Goal: Transaction & Acquisition: Book appointment/travel/reservation

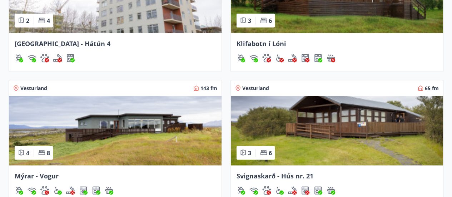
scroll to position [716, 0]
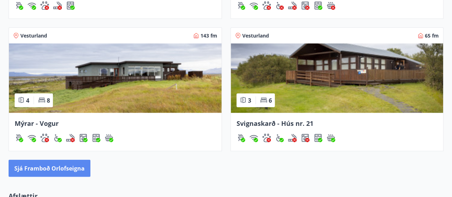
click at [68, 167] on button "Sjá framboð orlofseigna" at bounding box center [50, 168] width 82 height 17
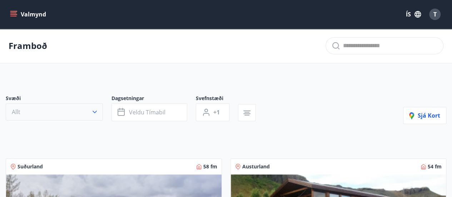
click at [93, 112] on icon "button" at bounding box center [94, 111] width 7 height 7
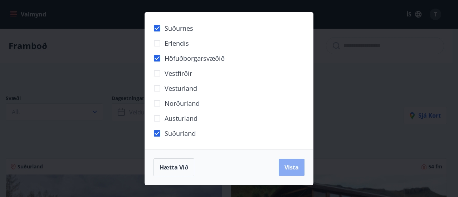
click at [295, 166] on span "Vista" at bounding box center [291, 167] width 14 height 8
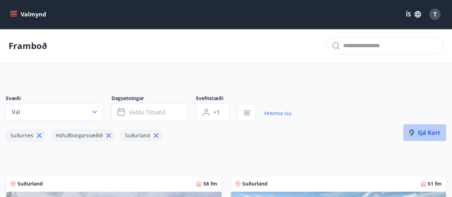
click at [423, 133] on span "Sjá kort" at bounding box center [425, 133] width 31 height 8
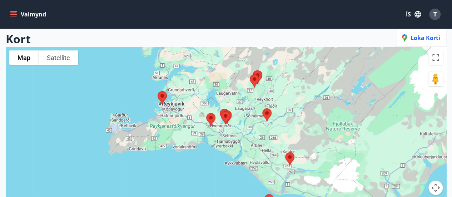
scroll to position [59, 0]
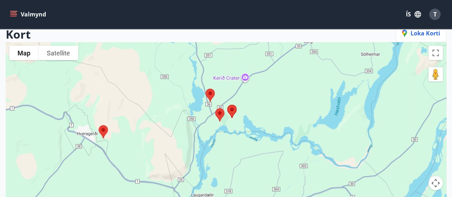
click at [210, 95] on img at bounding box center [210, 95] width 15 height 19
click at [210, 94] on img at bounding box center [210, 95] width 15 height 19
click at [220, 114] on img at bounding box center [219, 115] width 15 height 19
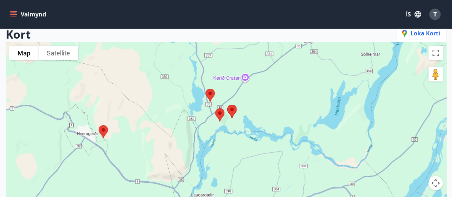
click at [220, 114] on img at bounding box center [219, 115] width 15 height 19
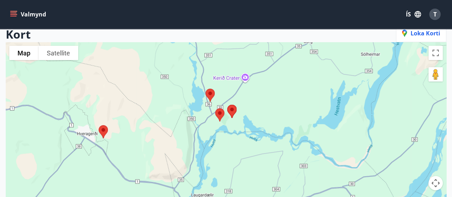
click at [220, 114] on img at bounding box center [219, 115] width 15 height 19
click at [233, 109] on img at bounding box center [232, 111] width 15 height 19
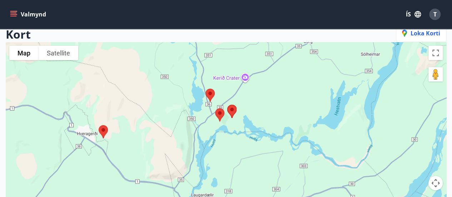
click at [233, 109] on img at bounding box center [232, 111] width 15 height 19
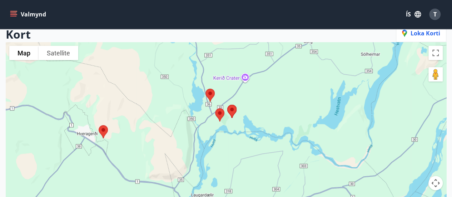
click at [233, 109] on img at bounding box center [232, 111] width 15 height 19
click at [209, 94] on img at bounding box center [210, 95] width 15 height 19
click at [210, 94] on img at bounding box center [210, 95] width 15 height 19
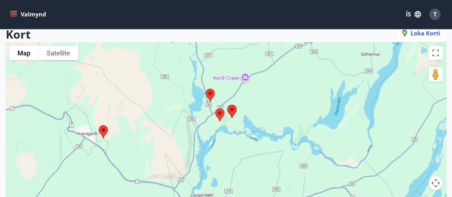
click at [210, 94] on img at bounding box center [210, 95] width 15 height 19
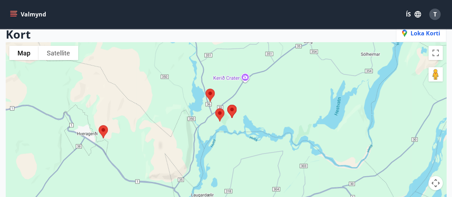
click at [210, 94] on img at bounding box center [210, 95] width 15 height 19
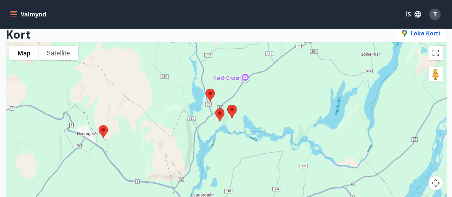
click at [210, 94] on img at bounding box center [210, 95] width 15 height 19
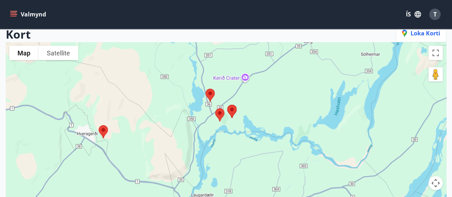
click at [210, 94] on img at bounding box center [210, 95] width 15 height 19
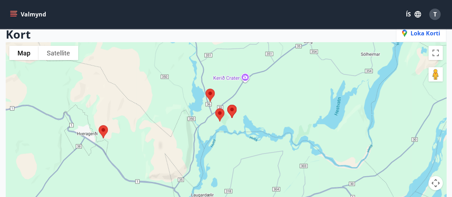
click at [210, 94] on img at bounding box center [210, 95] width 15 height 19
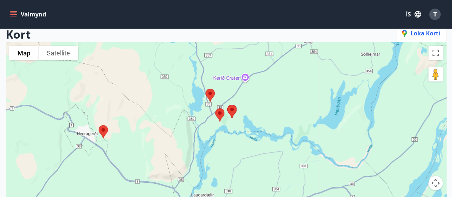
click at [210, 94] on img at bounding box center [210, 95] width 15 height 19
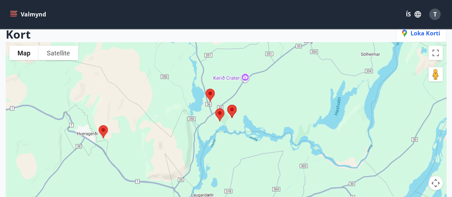
click at [210, 94] on img at bounding box center [210, 95] width 15 height 19
click at [219, 113] on img at bounding box center [219, 115] width 15 height 19
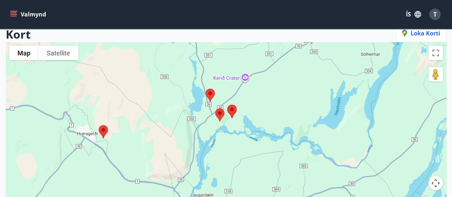
click at [219, 113] on img at bounding box center [219, 115] width 15 height 19
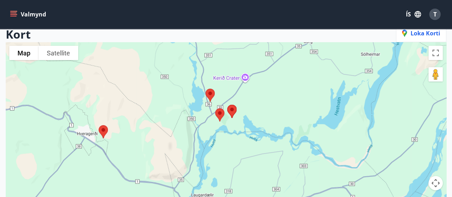
click at [219, 113] on img at bounding box center [219, 115] width 15 height 19
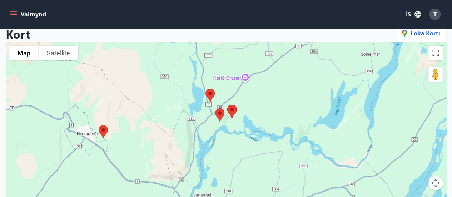
click at [219, 113] on img at bounding box center [219, 115] width 15 height 19
click at [235, 112] on img at bounding box center [232, 111] width 15 height 19
click at [232, 110] on img at bounding box center [232, 111] width 15 height 19
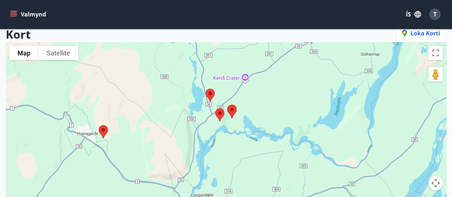
click at [232, 110] on img at bounding box center [232, 111] width 15 height 19
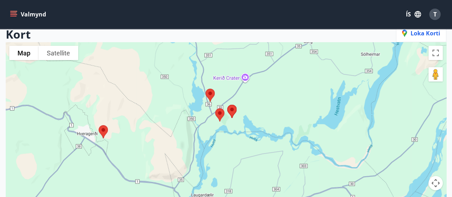
click at [232, 110] on img at bounding box center [232, 111] width 15 height 19
click at [432, 36] on span "Loka korti" at bounding box center [421, 33] width 38 height 8
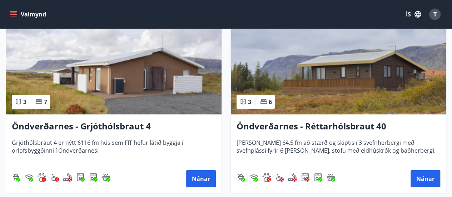
scroll to position [1339, 0]
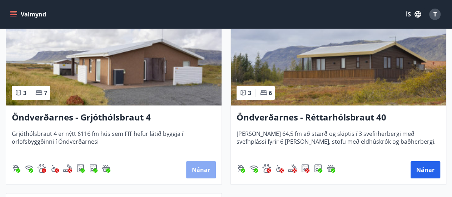
click at [194, 172] on button "Nánar" at bounding box center [201, 169] width 30 height 17
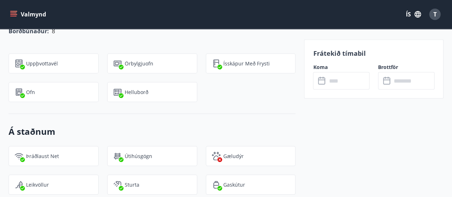
scroll to position [644, 0]
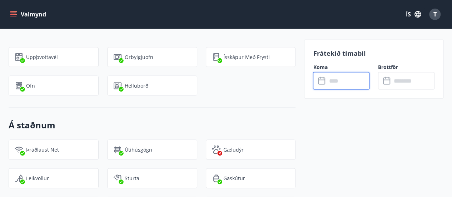
click at [343, 78] on input "text" at bounding box center [348, 81] width 43 height 18
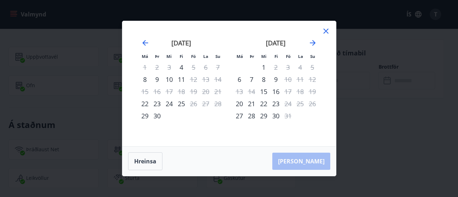
click at [326, 33] on icon at bounding box center [326, 31] width 9 height 9
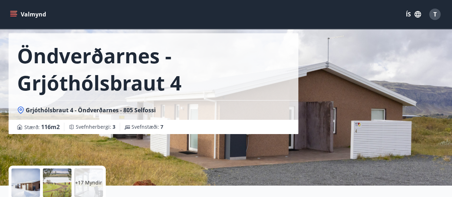
scroll to position [29, 0]
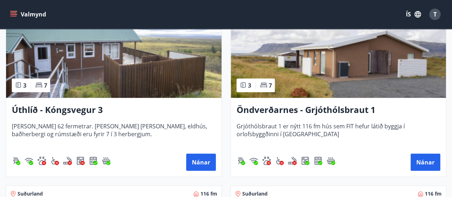
scroll to position [952, 0]
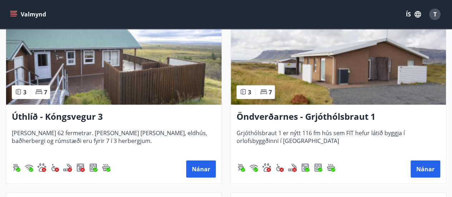
click at [329, 116] on h3 "Öndverðarnes - Grjóthólsbraut 1" at bounding box center [339, 117] width 204 height 13
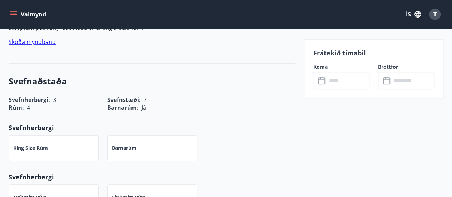
scroll to position [261, 0]
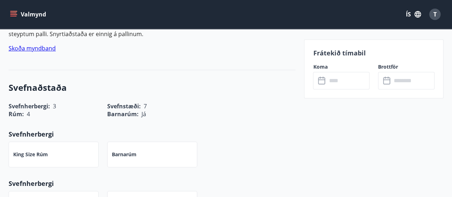
click at [325, 79] on icon at bounding box center [321, 79] width 7 height 1
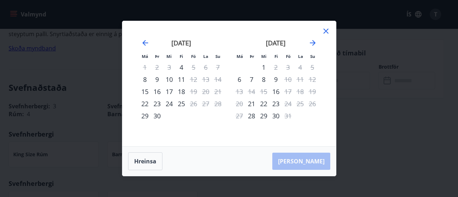
click at [327, 32] on icon at bounding box center [325, 31] width 5 height 5
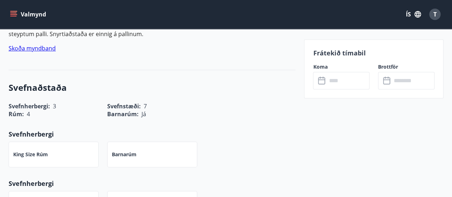
scroll to position [0, 0]
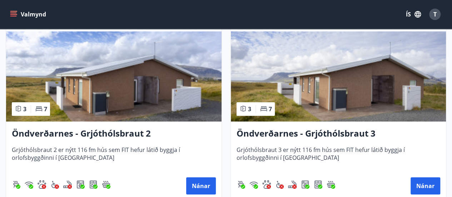
scroll to position [1136, 0]
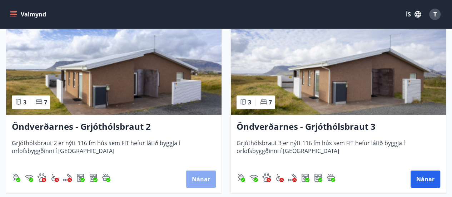
click at [203, 176] on button "Nánar" at bounding box center [201, 179] width 30 height 17
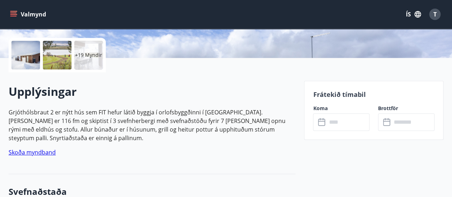
scroll to position [157, 0]
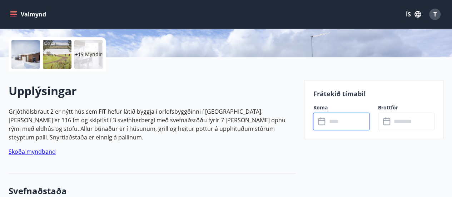
click at [337, 119] on input "text" at bounding box center [348, 122] width 43 height 18
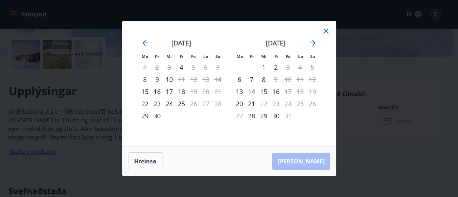
click at [328, 33] on icon at bounding box center [326, 31] width 9 height 9
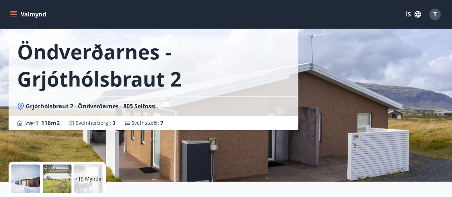
scroll to position [31, 0]
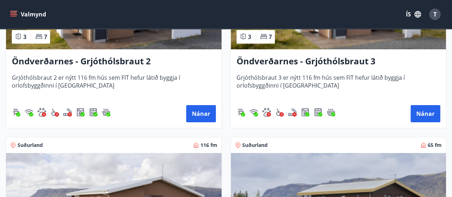
scroll to position [1187, 0]
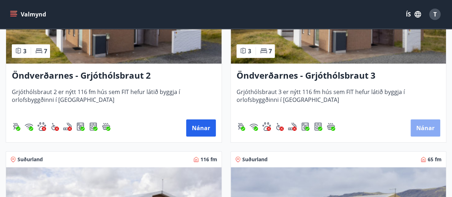
click at [423, 129] on button "Nánar" at bounding box center [426, 127] width 30 height 17
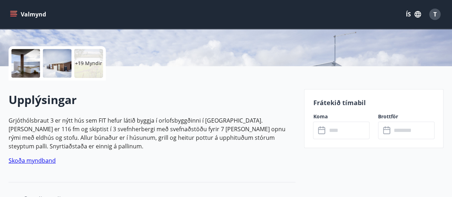
scroll to position [186, 0]
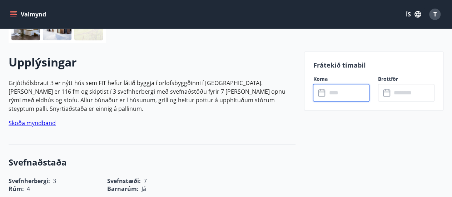
click at [351, 93] on input "text" at bounding box center [348, 93] width 43 height 18
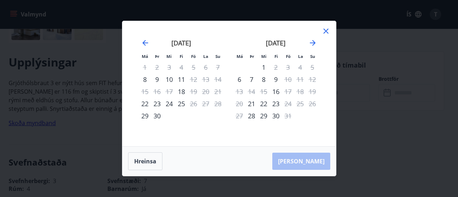
click at [324, 31] on icon at bounding box center [326, 31] width 9 height 9
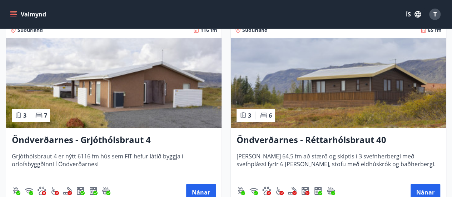
scroll to position [1331, 0]
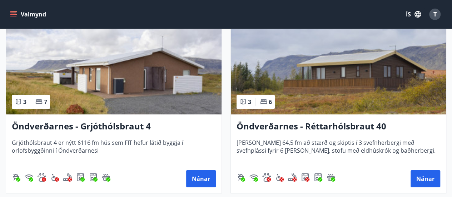
drag, startPoint x: 271, startPoint y: 126, endPoint x: 257, endPoint y: 128, distance: 14.4
drag, startPoint x: 257, startPoint y: 128, endPoint x: 253, endPoint y: 126, distance: 4.6
click at [253, 126] on h3 "Öndverðarnes - Réttarhólsbraut 40" at bounding box center [339, 126] width 204 height 13
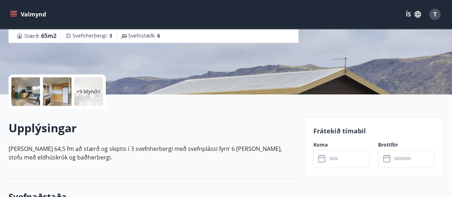
scroll to position [129, 0]
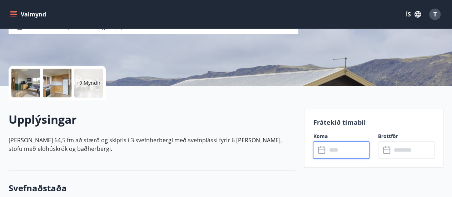
click at [341, 152] on input "text" at bounding box center [348, 150] width 43 height 18
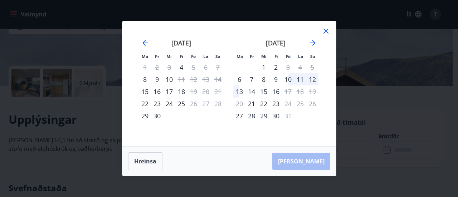
click at [326, 33] on icon at bounding box center [326, 31] width 9 height 9
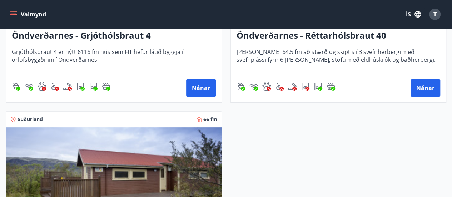
scroll to position [1502, 0]
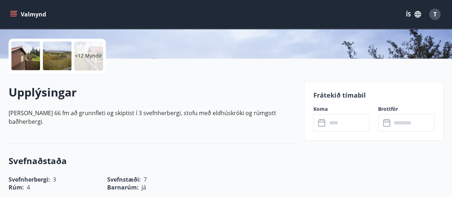
scroll to position [157, 0]
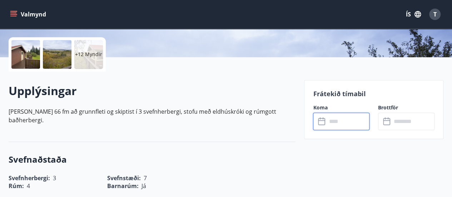
click at [341, 119] on input "text" at bounding box center [348, 122] width 43 height 18
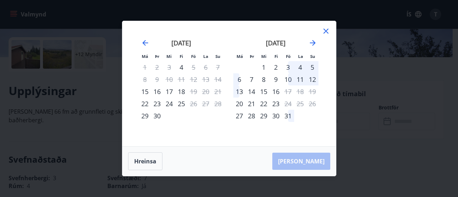
click at [328, 32] on icon at bounding box center [326, 31] width 9 height 9
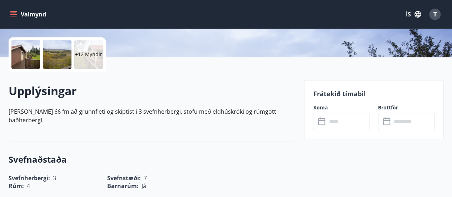
click at [14, 13] on icon "menu" at bounding box center [13, 13] width 6 height 1
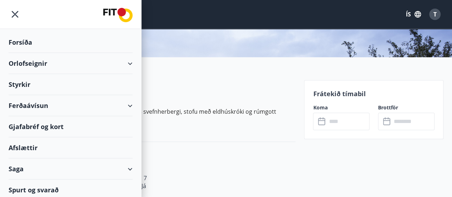
click at [39, 62] on div "Orlofseignir" at bounding box center [71, 63] width 124 height 21
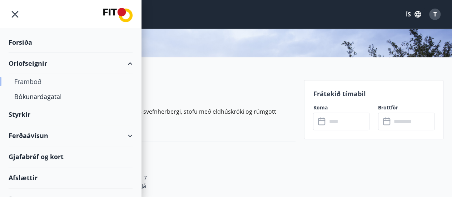
click at [29, 80] on div "Framboð" at bounding box center [70, 81] width 113 height 15
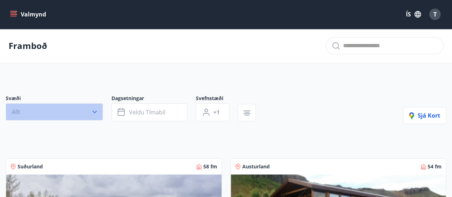
click at [97, 112] on icon "button" at bounding box center [94, 111] width 7 height 7
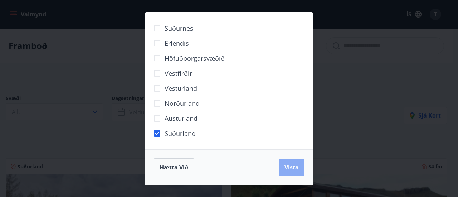
click at [294, 168] on span "Vista" at bounding box center [291, 167] width 14 height 8
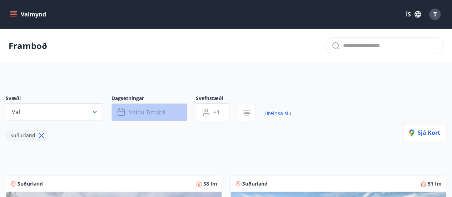
click at [139, 112] on span "Veldu tímabil" at bounding box center [147, 112] width 36 height 8
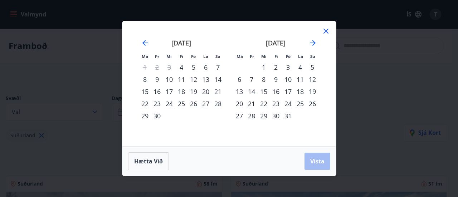
click at [197, 91] on div "19" at bounding box center [193, 91] width 12 height 12
click at [217, 92] on div "21" at bounding box center [218, 91] width 12 height 12
click at [315, 160] on span "Vista" at bounding box center [317, 161] width 14 height 8
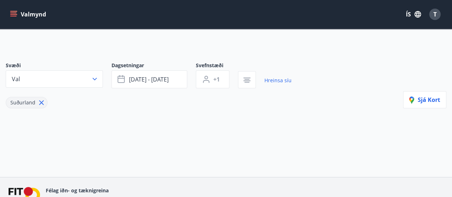
scroll to position [32, 0]
click at [164, 78] on span "[DATE] - [DATE]" at bounding box center [149, 80] width 40 height 8
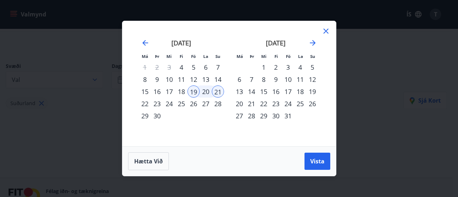
click at [195, 92] on div "19" at bounding box center [193, 91] width 12 height 12
click at [205, 92] on div "20" at bounding box center [206, 91] width 12 height 12
click at [309, 157] on button "Vista" at bounding box center [317, 161] width 26 height 17
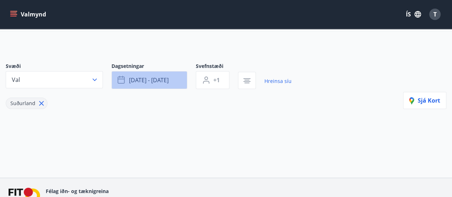
click at [155, 76] on span "[DATE] - [DATE]" at bounding box center [149, 80] width 40 height 8
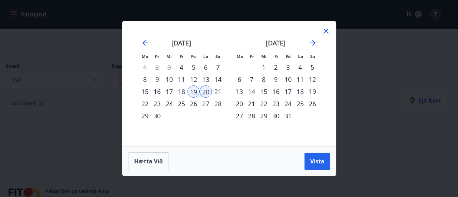
click at [194, 106] on div "26" at bounding box center [193, 104] width 12 height 12
click at [216, 104] on div "28" at bounding box center [218, 104] width 12 height 12
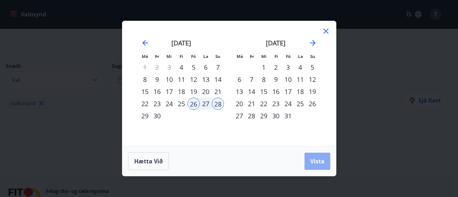
click at [319, 160] on span "Vista" at bounding box center [317, 161] width 14 height 8
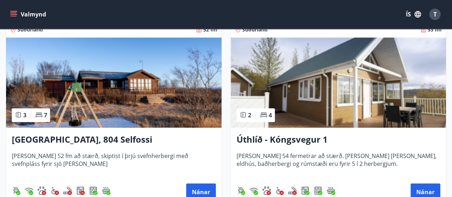
scroll to position [152, 0]
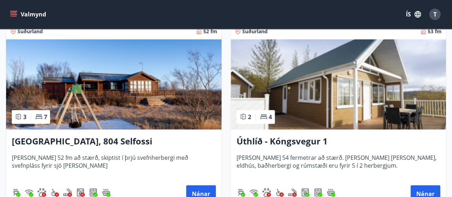
click at [294, 140] on h3 "Úthlíð - Kóngsvegur 1" at bounding box center [339, 141] width 204 height 13
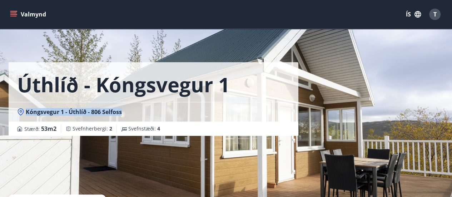
drag, startPoint x: 123, startPoint y: 112, endPoint x: 25, endPoint y: 113, distance: 97.7
click at [25, 113] on div "Kóngsvegur 1 - Úthlíð - 806 Selfoss" at bounding box center [153, 112] width 273 height 8
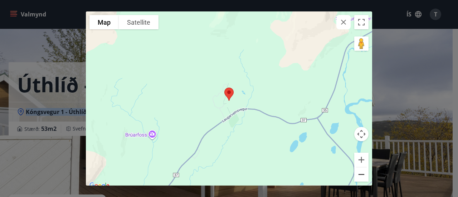
click at [360, 176] on button "Zoom out" at bounding box center [361, 174] width 14 height 14
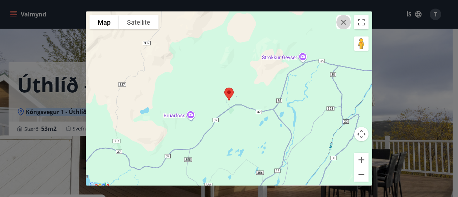
click at [342, 25] on icon "button" at bounding box center [343, 22] width 9 height 9
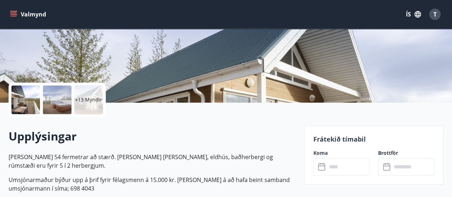
scroll to position [85, 0]
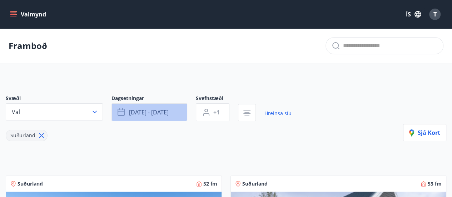
click at [167, 109] on span "[DATE] - [DATE]" at bounding box center [149, 112] width 40 height 8
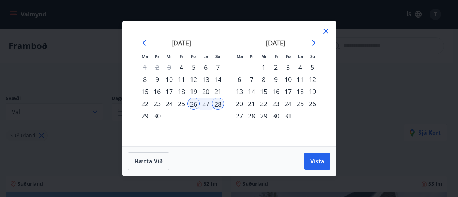
click at [288, 67] on div "3" at bounding box center [288, 67] width 12 height 12
click at [314, 70] on div "5" at bounding box center [312, 67] width 12 height 12
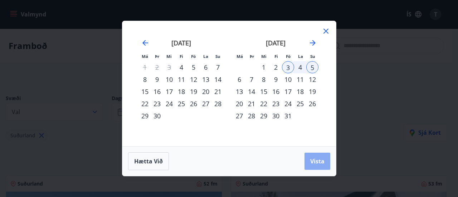
click at [316, 165] on span "Vista" at bounding box center [317, 161] width 14 height 8
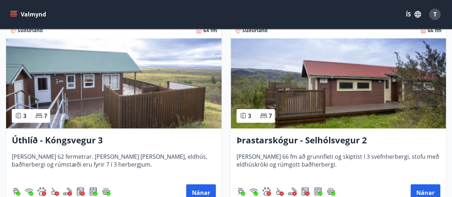
scroll to position [346, 0]
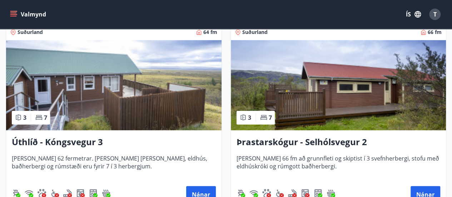
click at [261, 143] on h3 "Þrastarskógur - Selhólsvegur 2" at bounding box center [339, 142] width 204 height 13
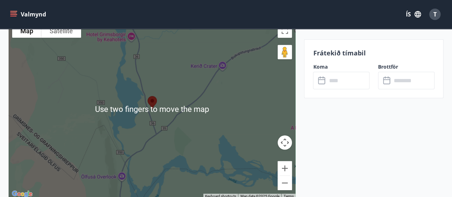
scroll to position [963, 0]
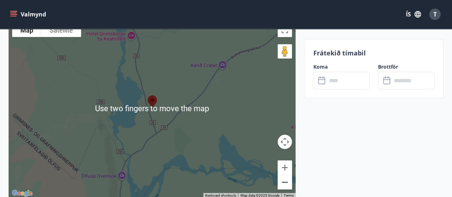
click at [283, 177] on button "Zoom out" at bounding box center [285, 182] width 14 height 14
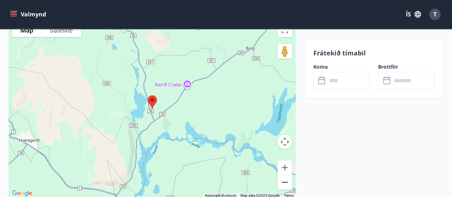
click at [287, 177] on button "Zoom out" at bounding box center [285, 182] width 14 height 14
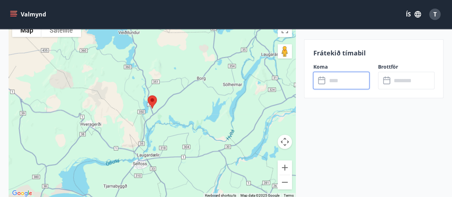
click at [336, 81] on input "text" at bounding box center [348, 81] width 43 height 18
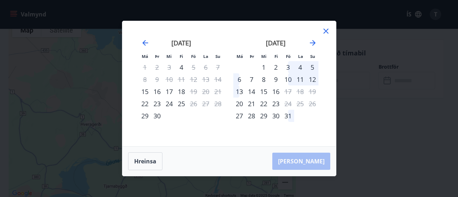
click at [290, 70] on div "3" at bounding box center [288, 67] width 12 height 12
click at [314, 66] on div "5" at bounding box center [312, 67] width 12 height 12
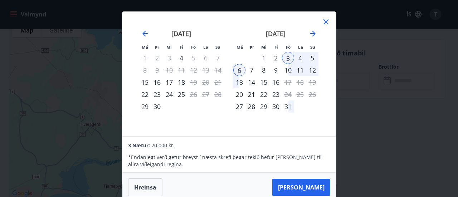
click at [325, 23] on icon at bounding box center [326, 22] width 9 height 9
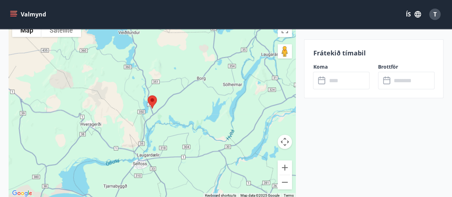
click at [15, 14] on icon "menu" at bounding box center [14, 14] width 8 height 1
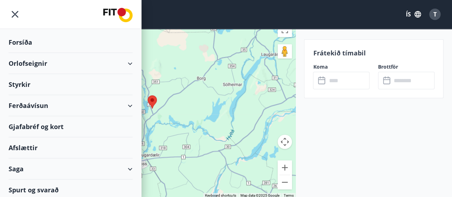
click at [37, 66] on div "Orlofseignir" at bounding box center [71, 63] width 124 height 21
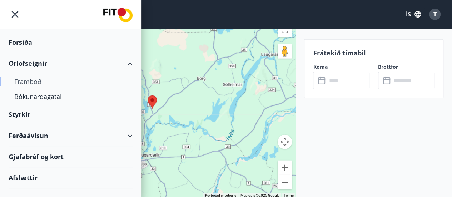
click at [32, 81] on div "Framboð" at bounding box center [70, 81] width 113 height 15
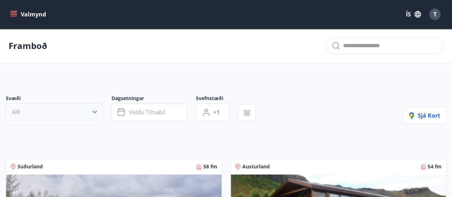
click at [97, 112] on icon "button" at bounding box center [94, 111] width 7 height 7
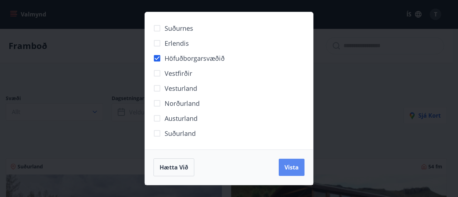
click at [294, 168] on span "Vista" at bounding box center [291, 167] width 14 height 8
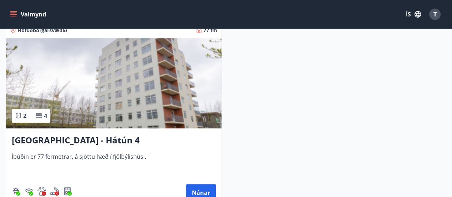
scroll to position [184, 0]
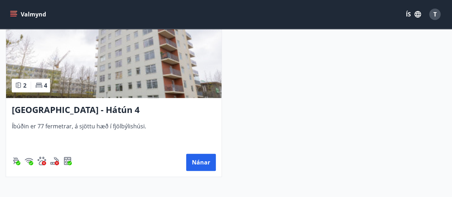
click at [85, 108] on h3 "[GEOGRAPHIC_DATA] - Hátún 4" at bounding box center [114, 110] width 204 height 13
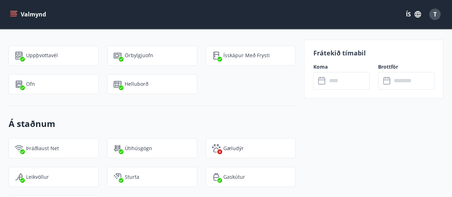
scroll to position [546, 0]
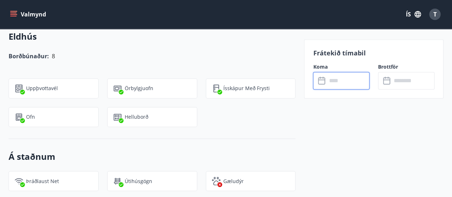
click at [345, 83] on input "text" at bounding box center [348, 81] width 43 height 18
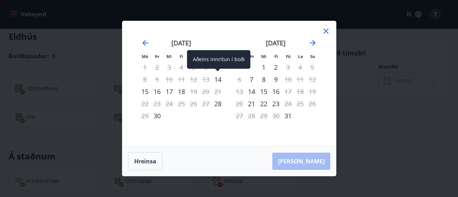
click at [221, 79] on div "14" at bounding box center [218, 79] width 12 height 12
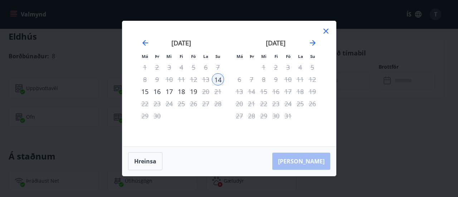
click at [183, 93] on div "18" at bounding box center [181, 91] width 12 height 12
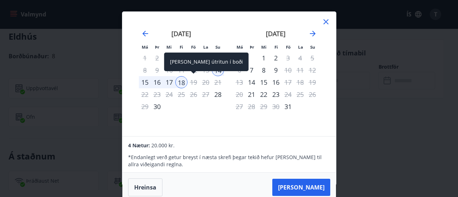
click at [219, 70] on div "[PERSON_NAME] útritun í boði" at bounding box center [206, 62] width 84 height 19
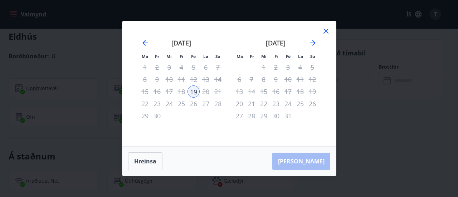
click at [182, 94] on div "18" at bounding box center [181, 91] width 12 height 12
click at [145, 158] on button "Hreinsa" at bounding box center [145, 161] width 34 height 18
click at [170, 92] on div "17" at bounding box center [169, 91] width 12 height 12
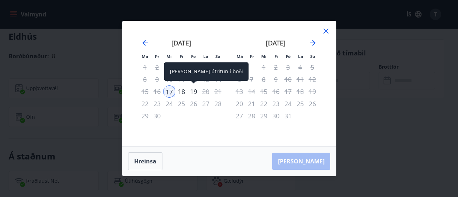
click at [195, 93] on div "19" at bounding box center [193, 91] width 12 height 12
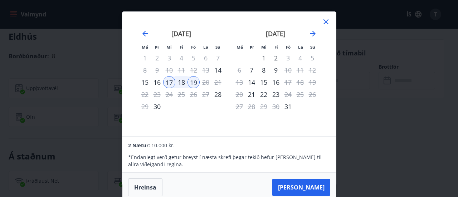
click at [180, 80] on div "18" at bounding box center [181, 82] width 12 height 12
click at [328, 20] on icon at bounding box center [326, 22] width 9 height 9
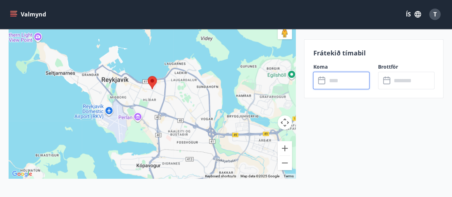
scroll to position [949, 0]
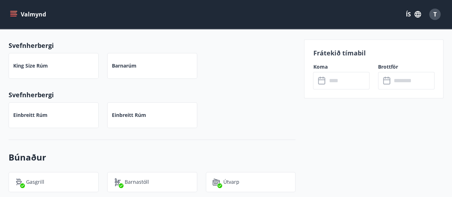
scroll to position [328, 0]
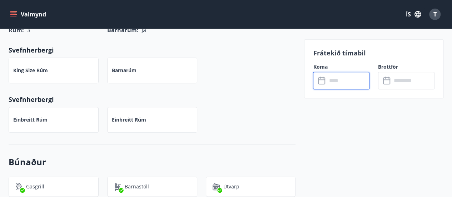
click at [340, 81] on input "text" at bounding box center [348, 81] width 43 height 18
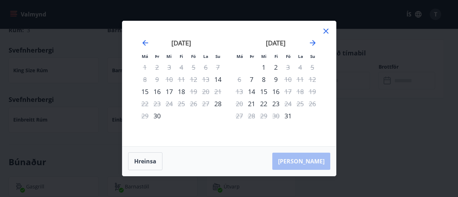
click at [181, 93] on div "18" at bounding box center [181, 91] width 12 height 12
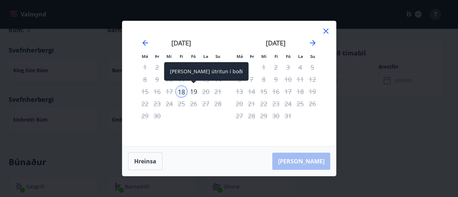
click at [194, 91] on div "19" at bounding box center [193, 91] width 12 height 12
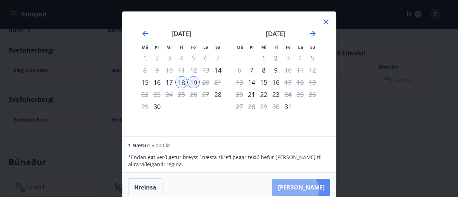
click at [316, 191] on button "[PERSON_NAME]" at bounding box center [301, 187] width 58 height 17
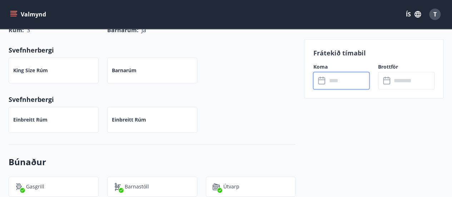
type input "******"
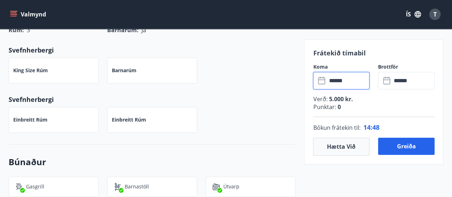
click at [343, 83] on input "******" at bounding box center [348, 81] width 43 height 18
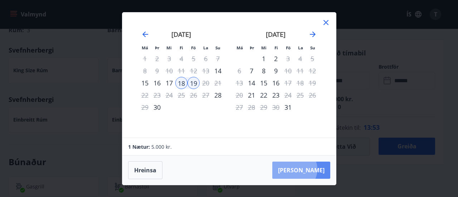
click at [316, 169] on button "[PERSON_NAME]" at bounding box center [301, 170] width 58 height 17
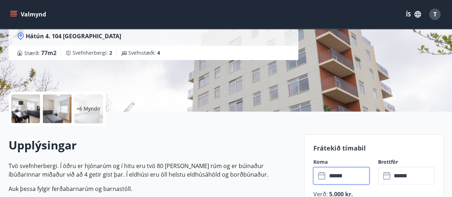
scroll to position [302, 0]
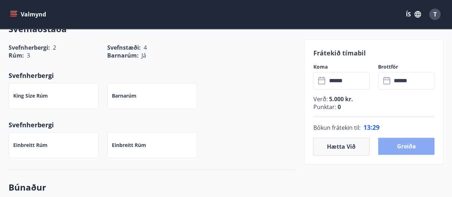
click at [411, 152] on button "Greiða" at bounding box center [406, 146] width 57 height 17
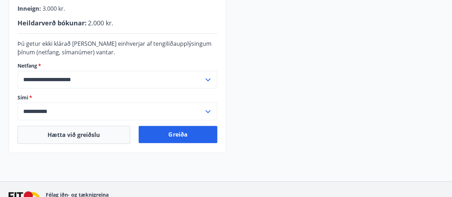
scroll to position [232, 0]
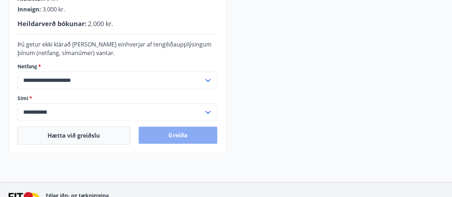
click at [193, 136] on button "Greiða" at bounding box center [178, 135] width 78 height 17
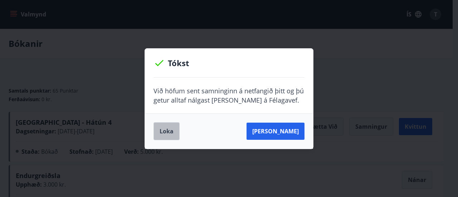
click at [164, 131] on button "Loka" at bounding box center [166, 131] width 26 height 18
